Goal: Transaction & Acquisition: Purchase product/service

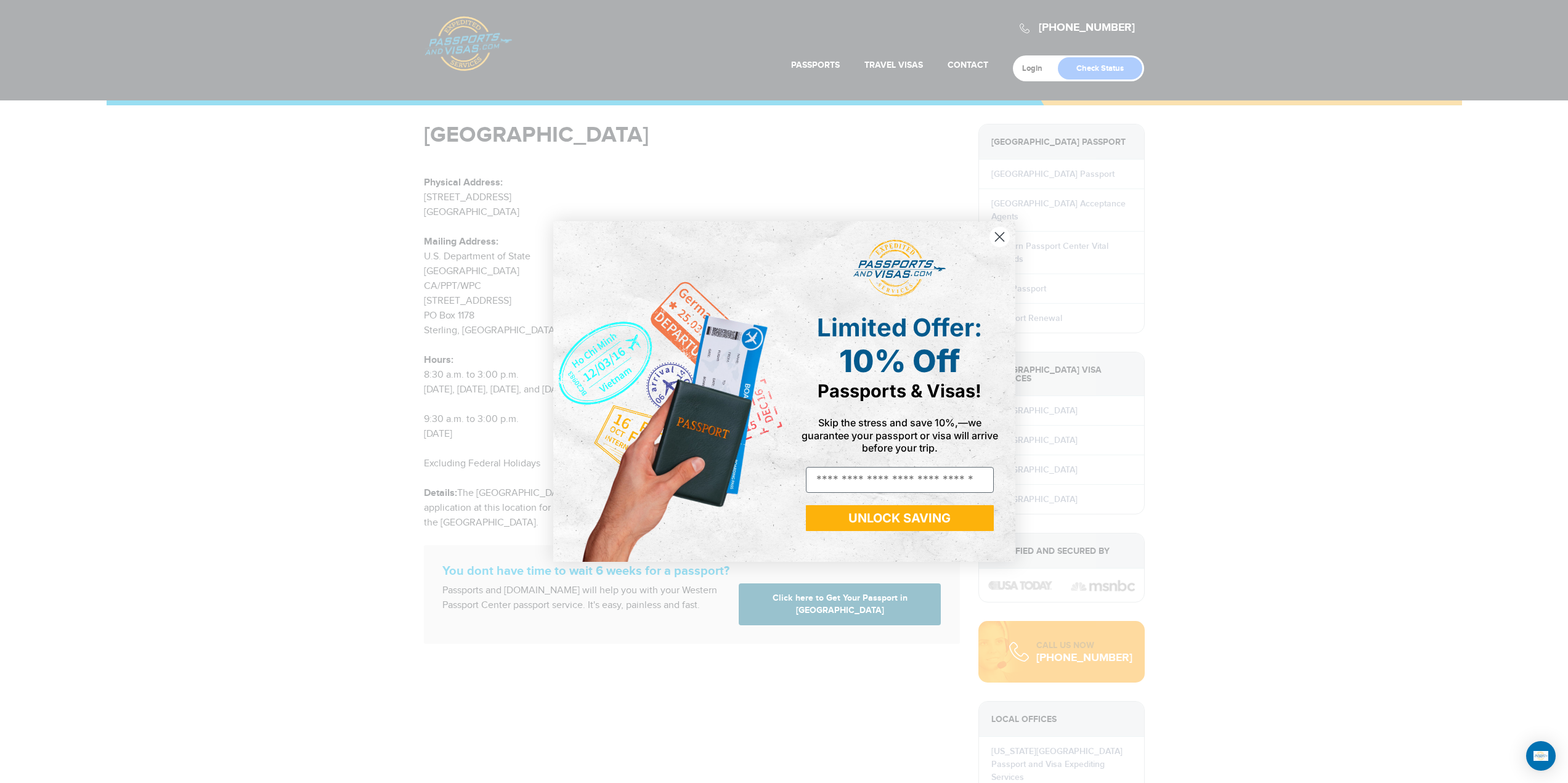
click at [995, 240] on circle "Close dialog" at bounding box center [998, 236] width 20 height 20
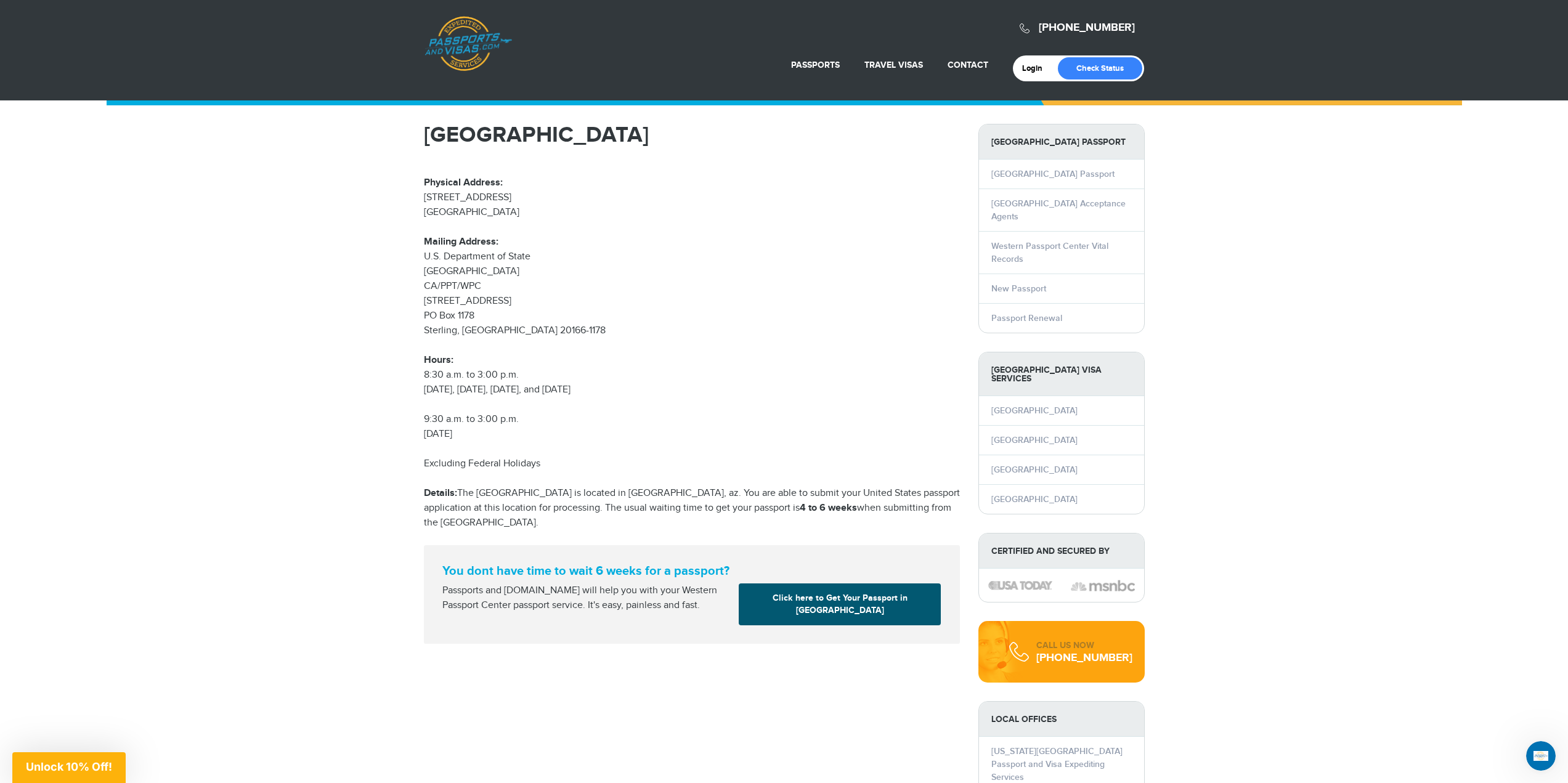
click at [778, 596] on link "Click here to Get Your Passport in Tucson" at bounding box center [840, 605] width 202 height 42
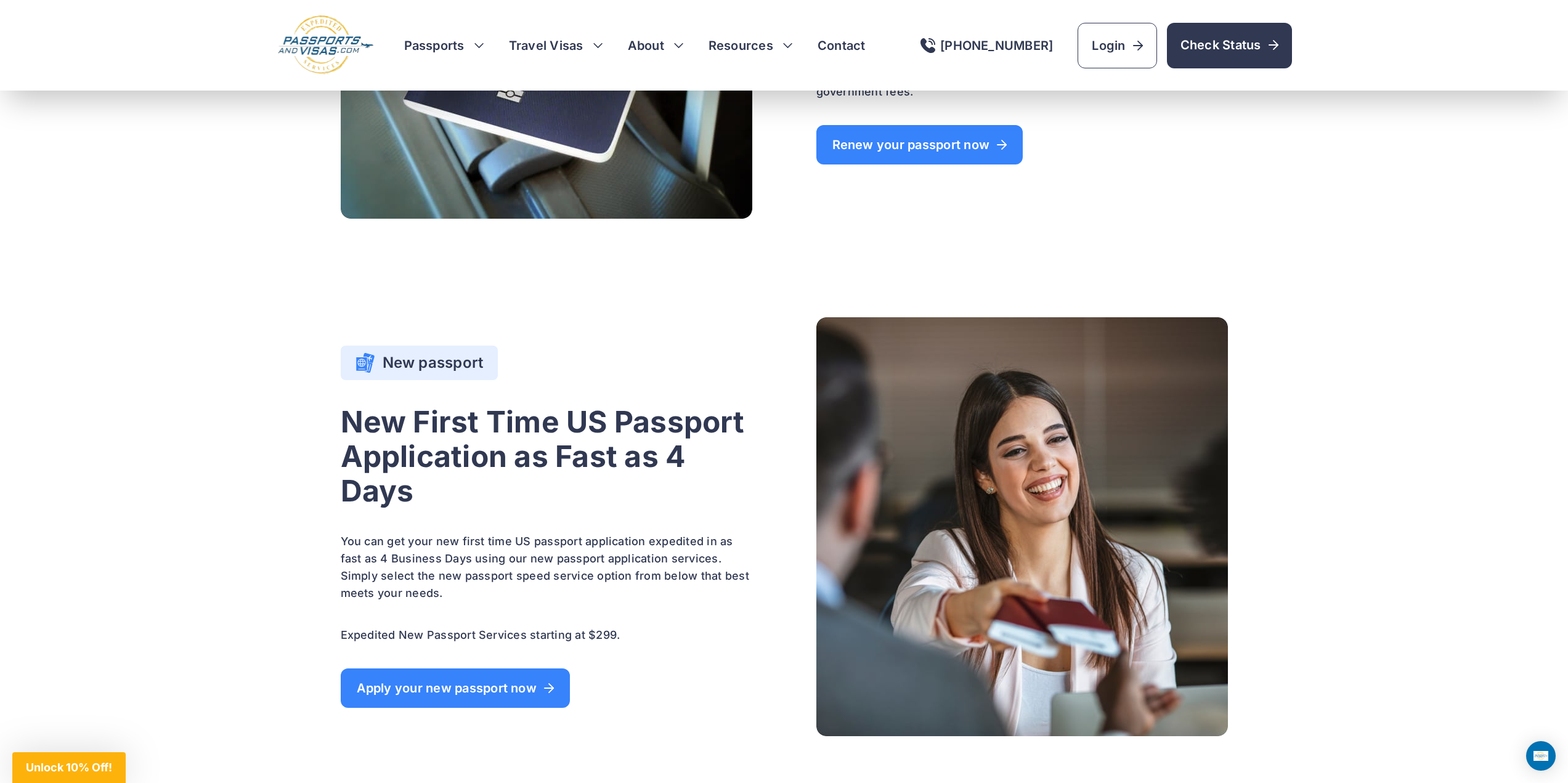
scroll to position [1047, 0]
click at [967, 151] on span "Renew your passport now" at bounding box center [919, 144] width 175 height 12
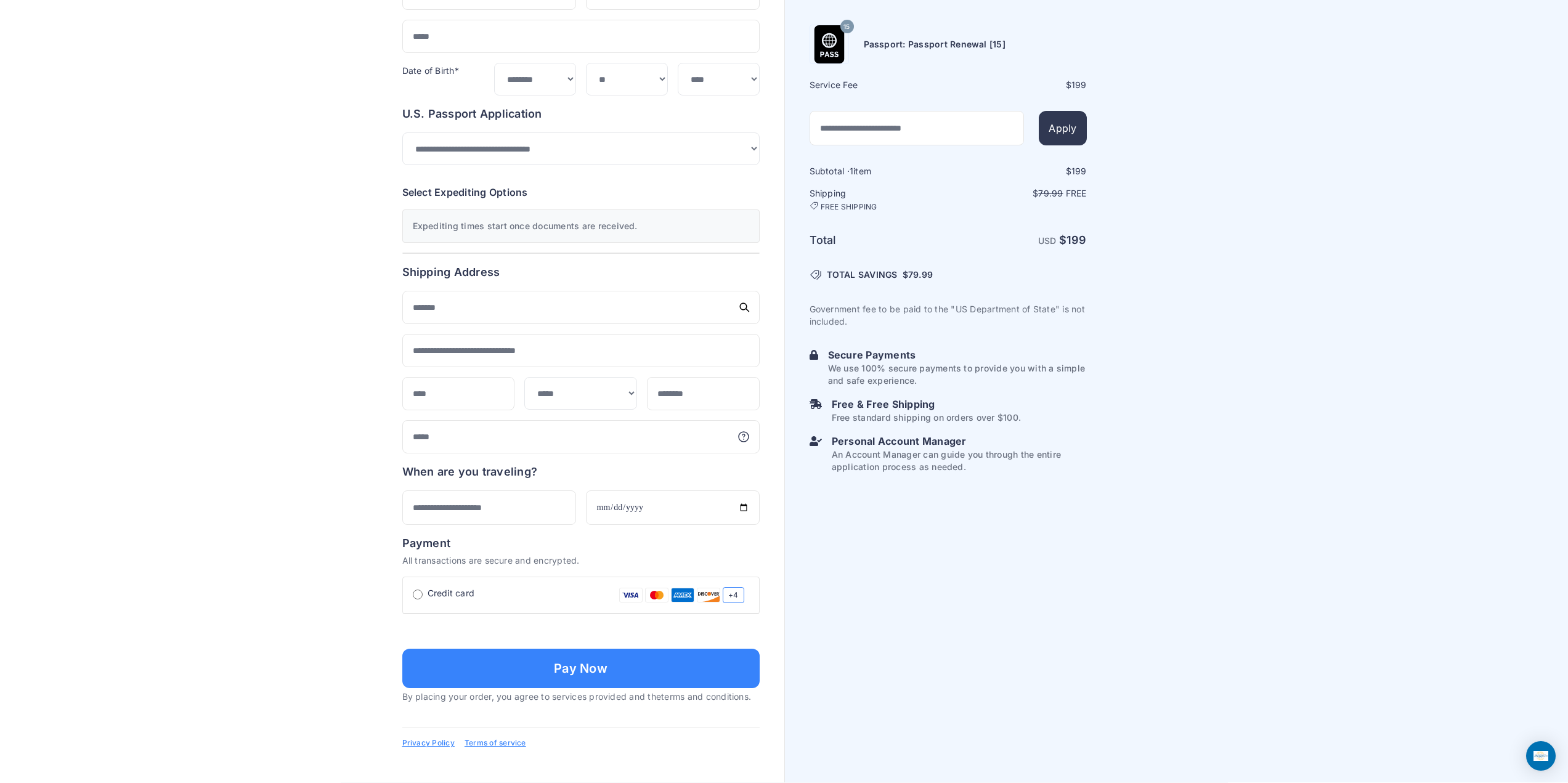
scroll to position [362, 0]
